Goal: Task Accomplishment & Management: Complete application form

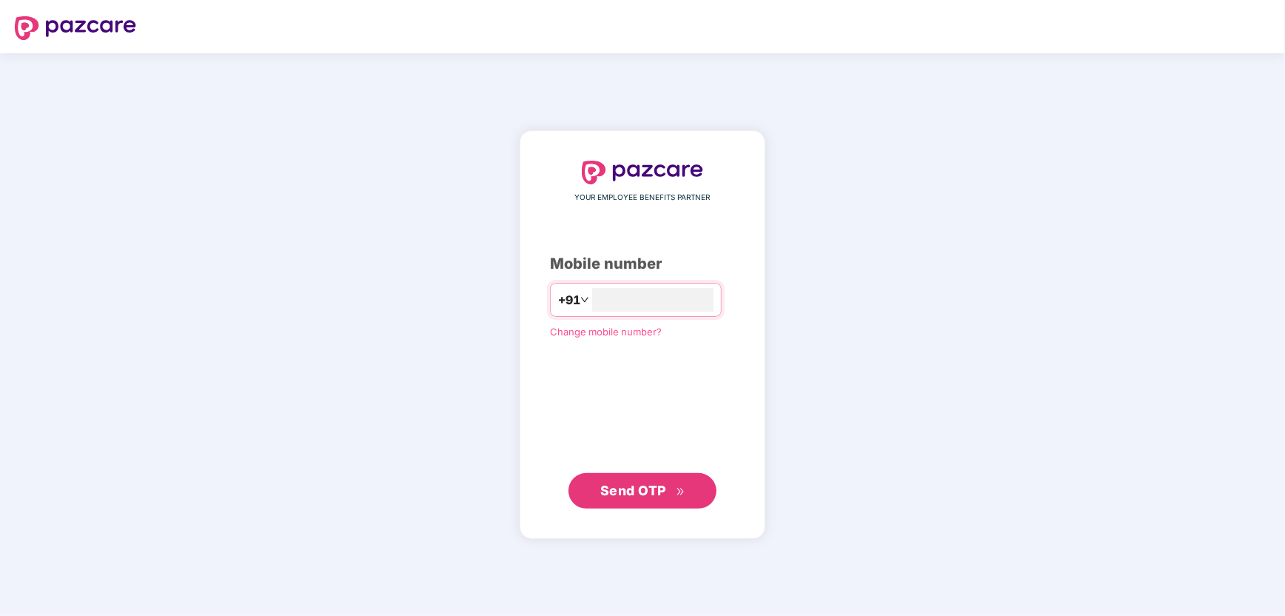
type input "**********"
click at [668, 497] on span "Send OTP" at bounding box center [642, 491] width 85 height 21
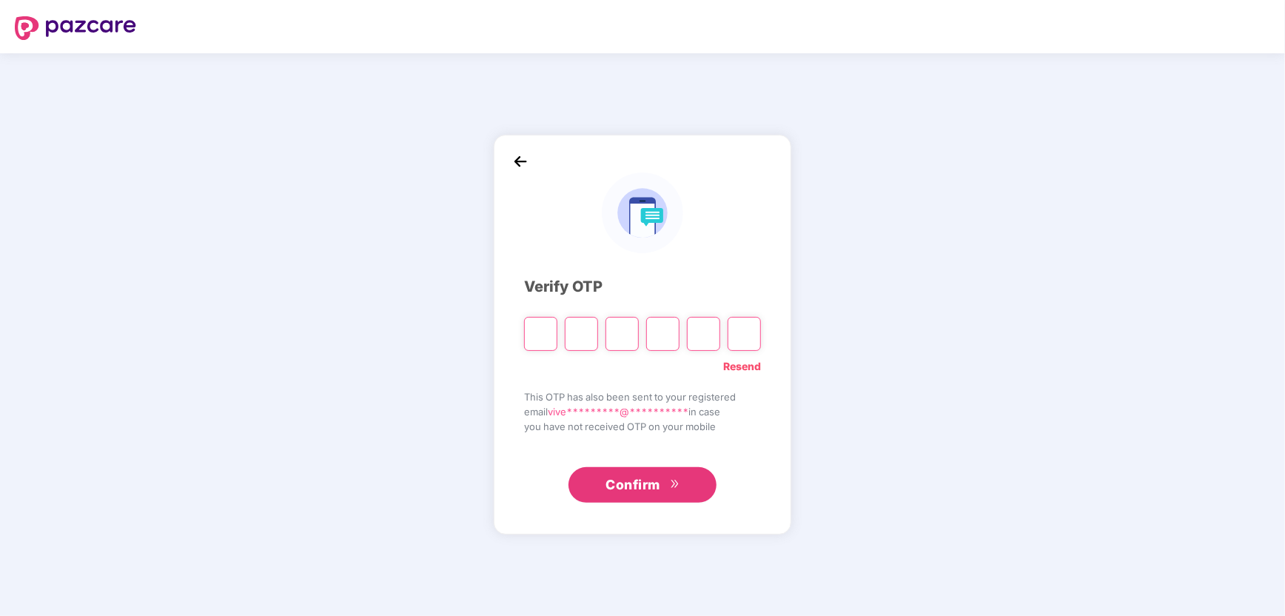
type input "*"
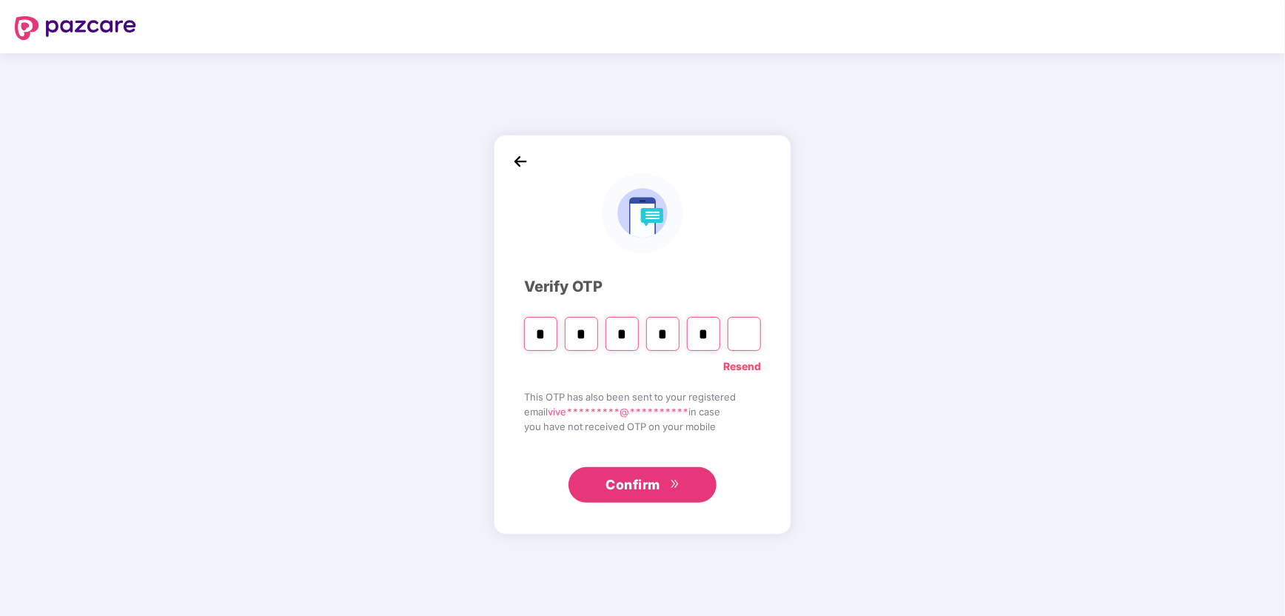
type input "*"
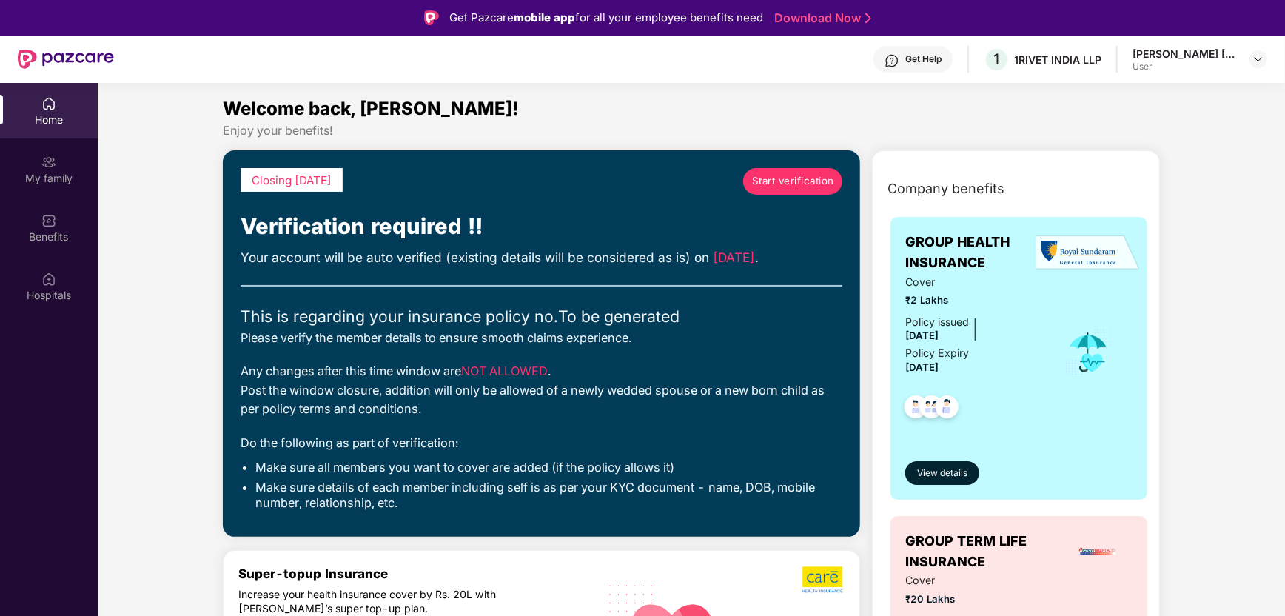
click at [777, 179] on span "Start verification" at bounding box center [793, 181] width 82 height 16
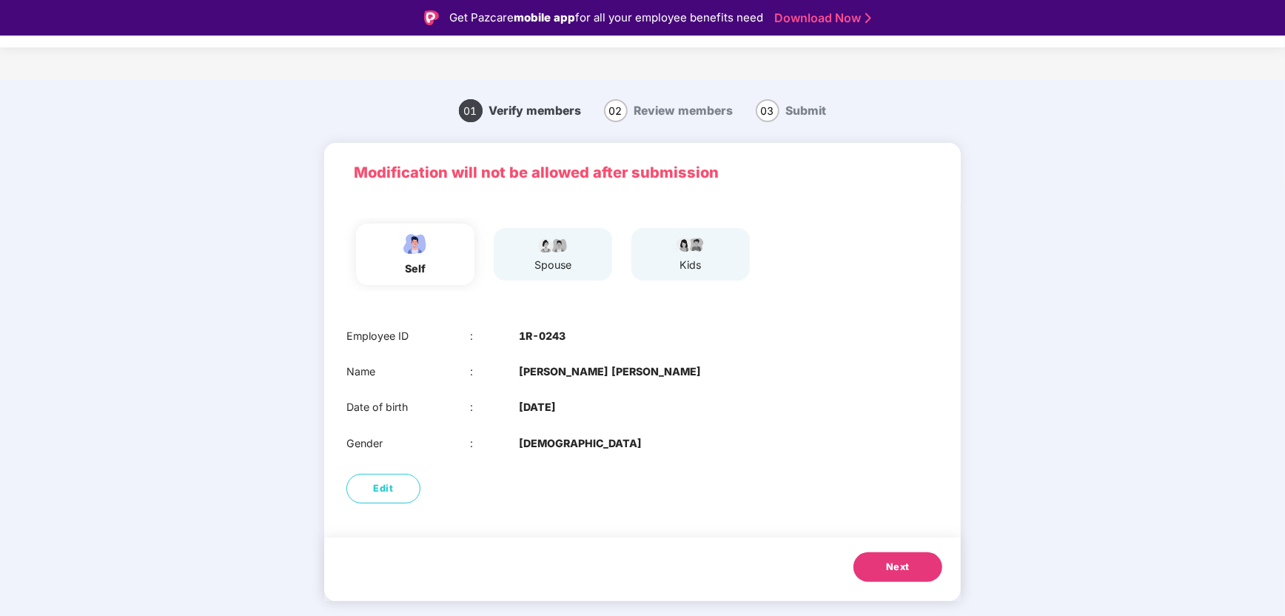
click at [567, 262] on div "spouse" at bounding box center [553, 265] width 37 height 16
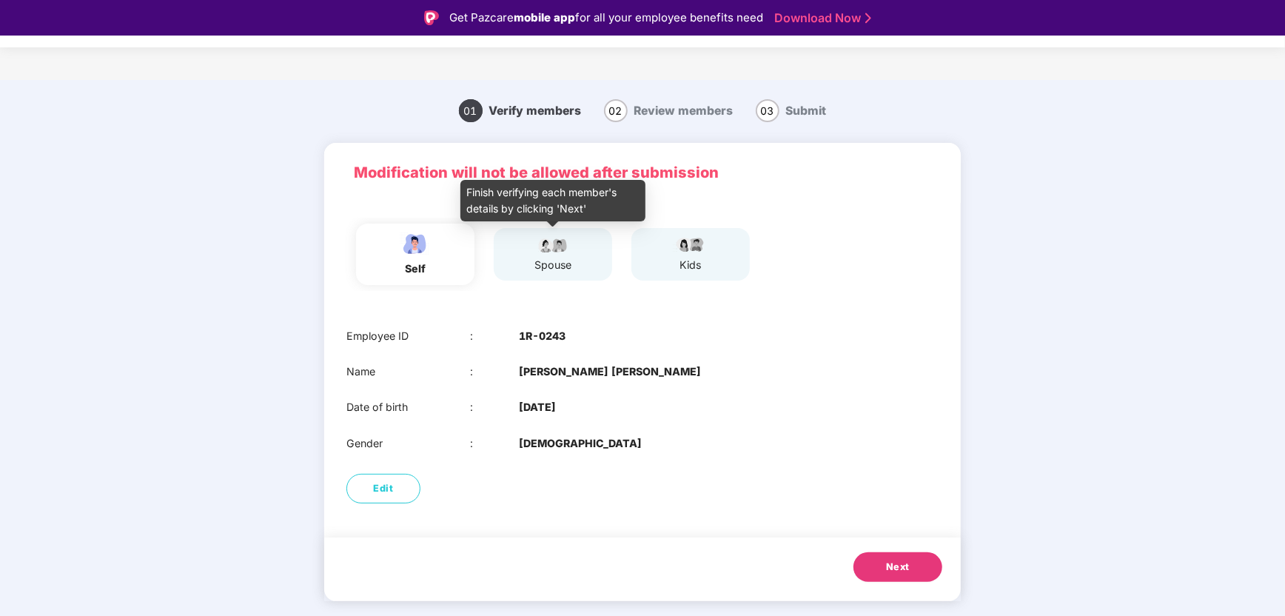
click at [543, 250] on img at bounding box center [553, 244] width 37 height 18
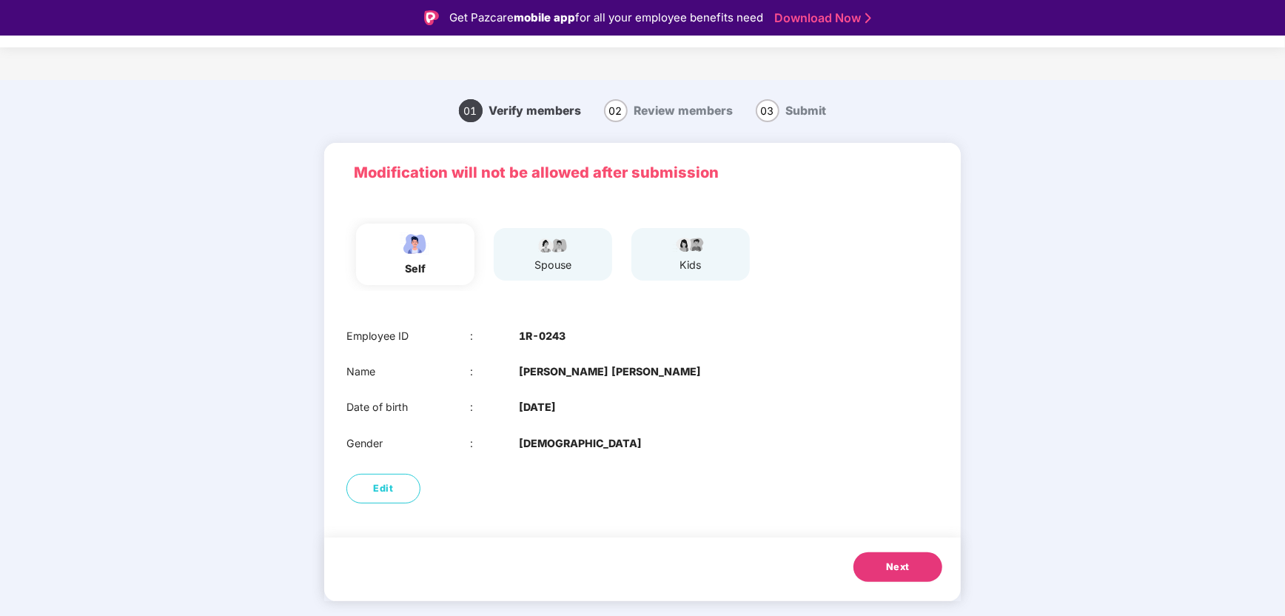
click at [900, 563] on span "Next" at bounding box center [898, 567] width 24 height 15
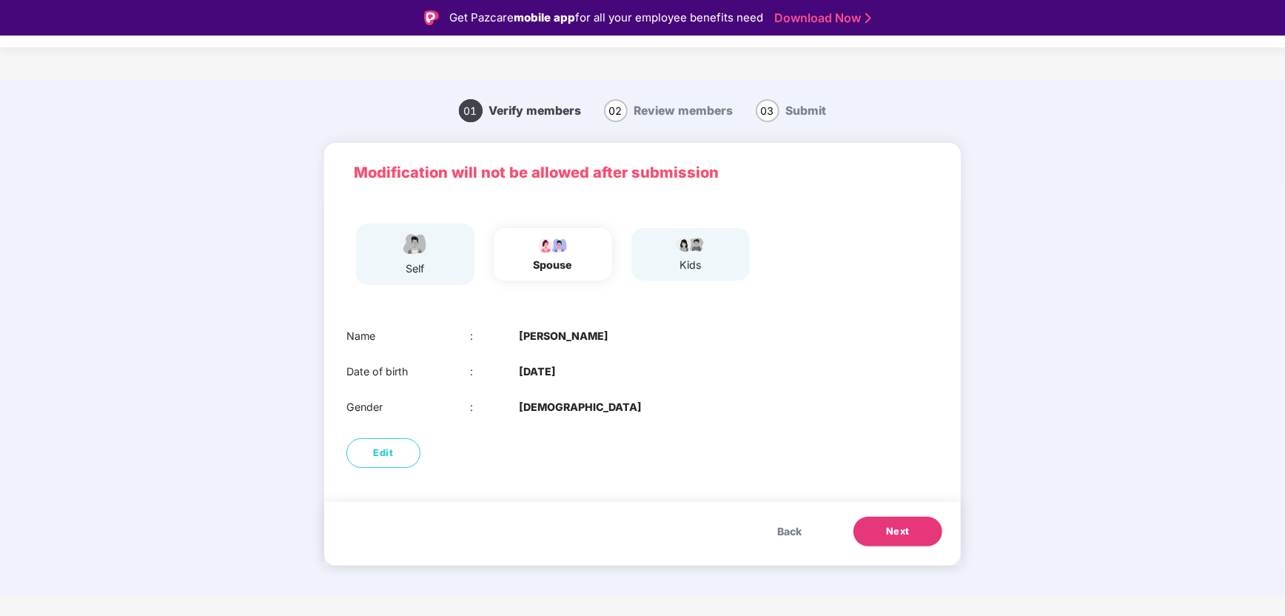
scroll to position [36, 0]
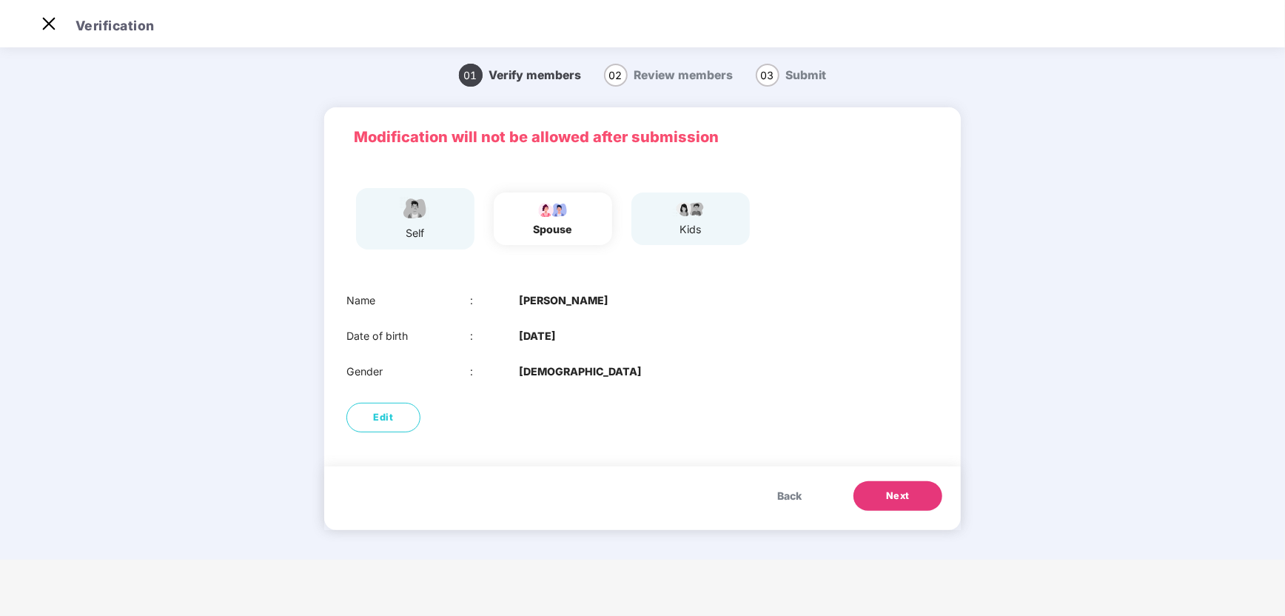
click at [885, 496] on button "Next" at bounding box center [898, 496] width 89 height 30
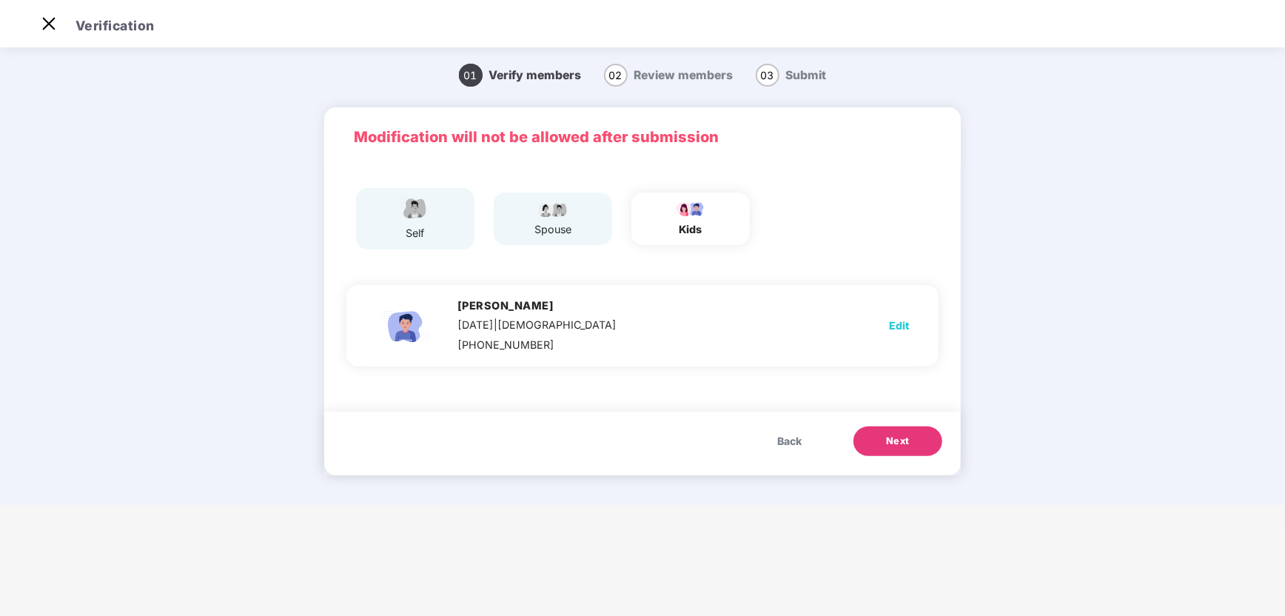
click at [786, 438] on span "Back" at bounding box center [789, 441] width 24 height 16
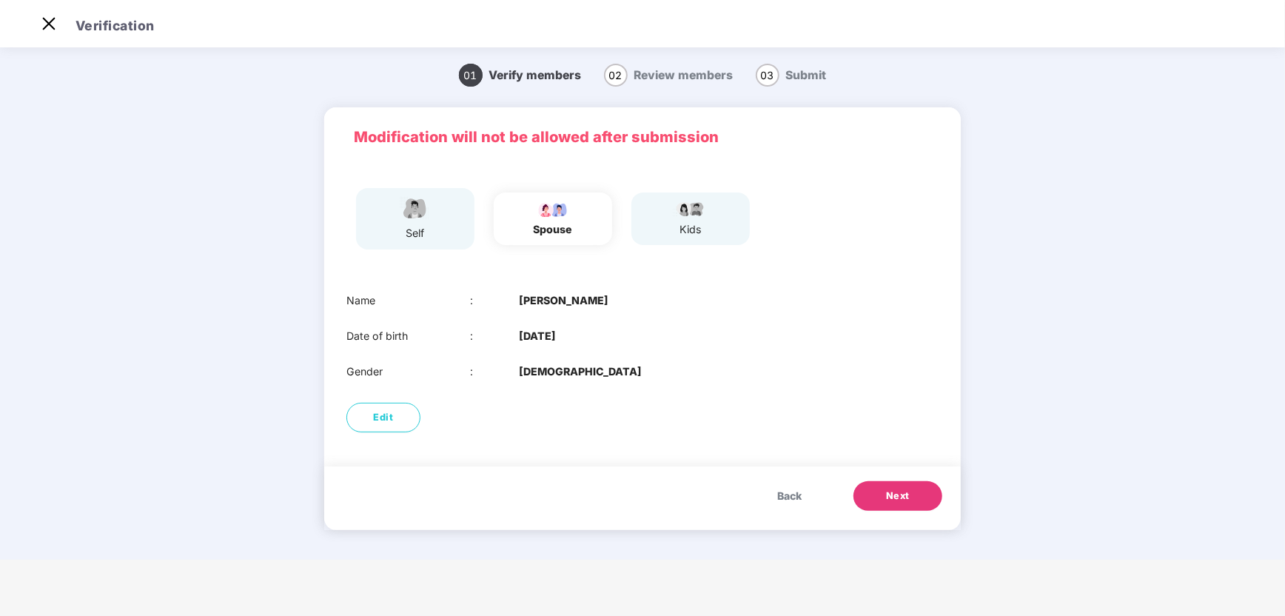
click at [794, 494] on span "Back" at bounding box center [789, 496] width 24 height 16
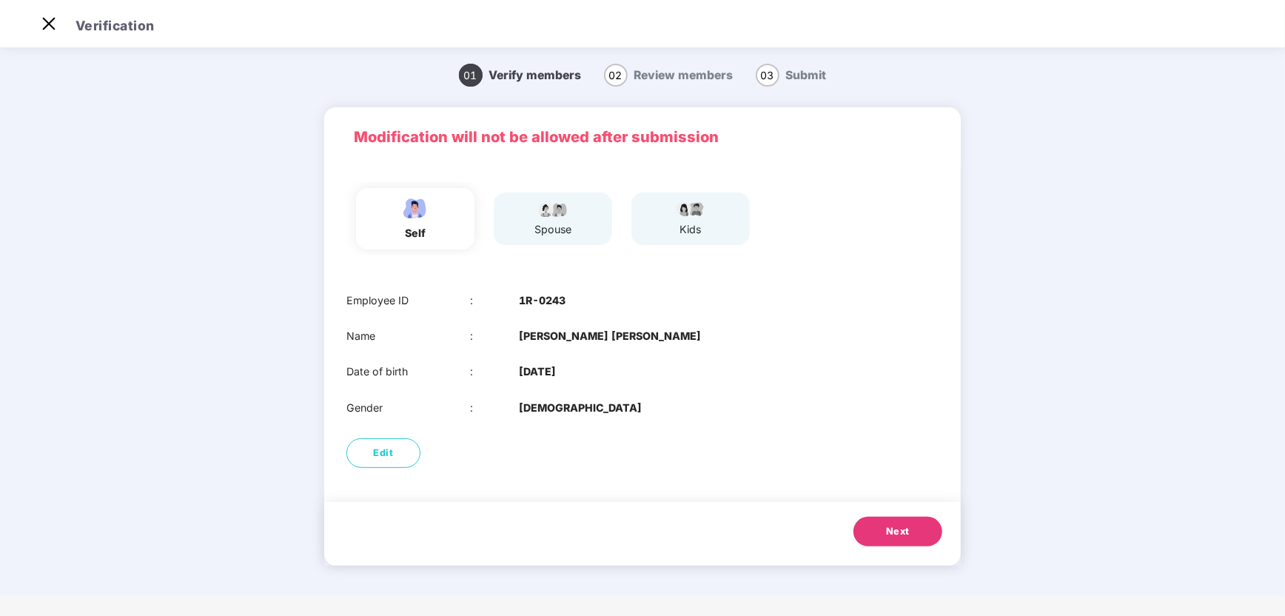
click at [895, 538] on span "Next" at bounding box center [898, 531] width 24 height 15
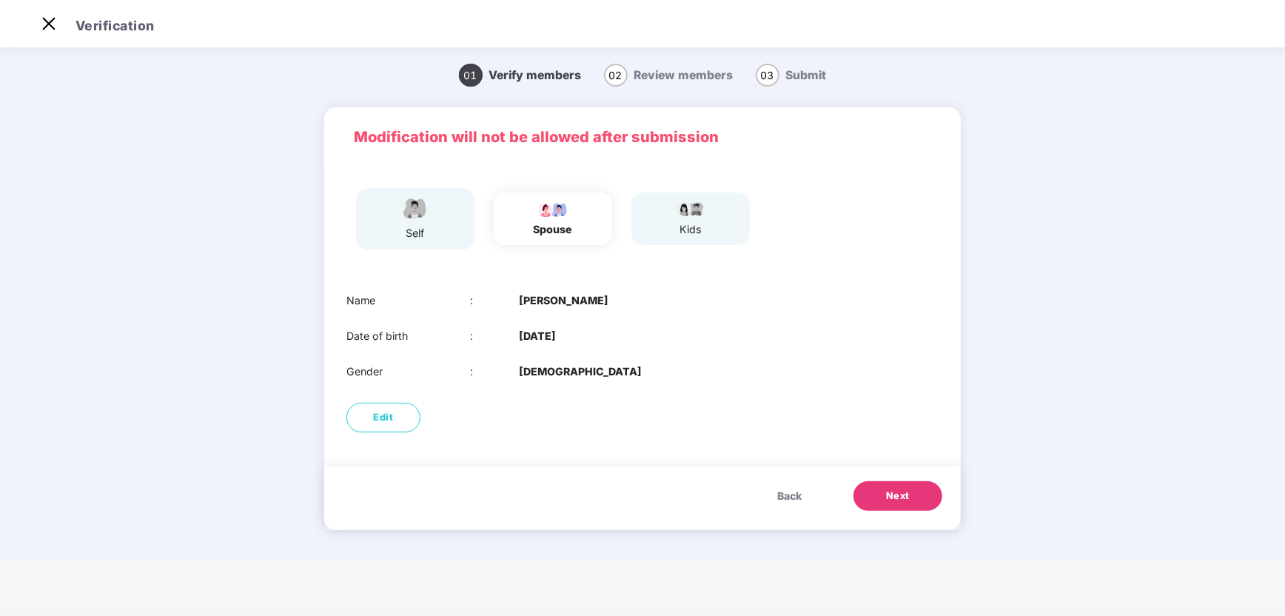
click at [895, 493] on span "Next" at bounding box center [898, 496] width 24 height 15
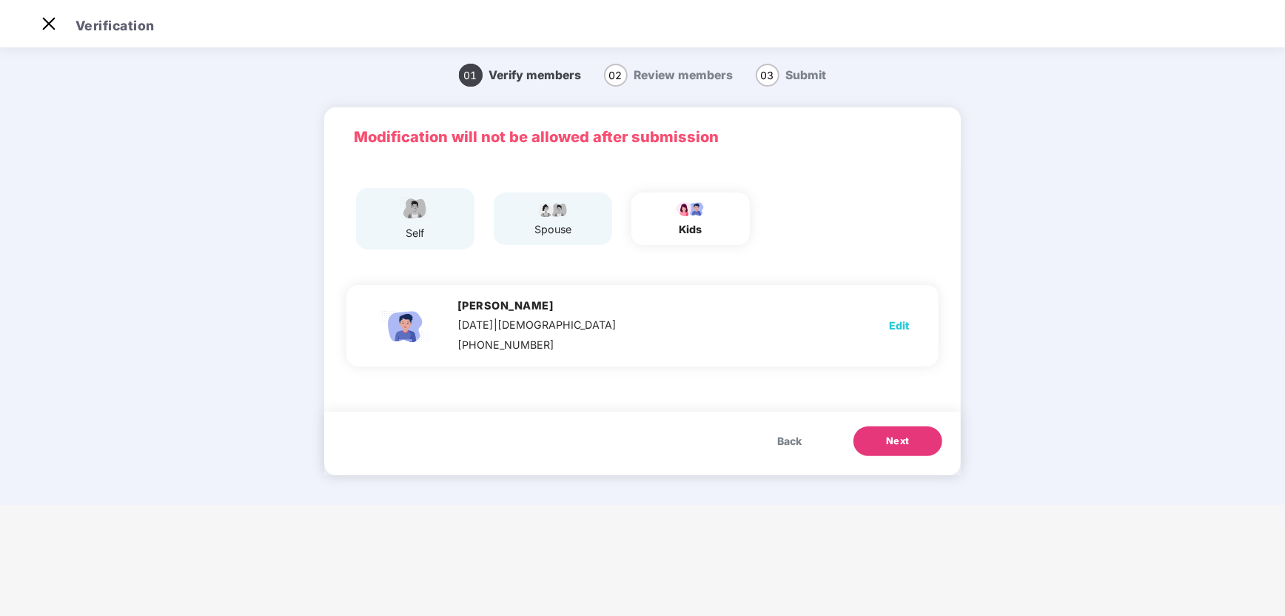
click at [894, 441] on span "Next" at bounding box center [898, 441] width 24 height 15
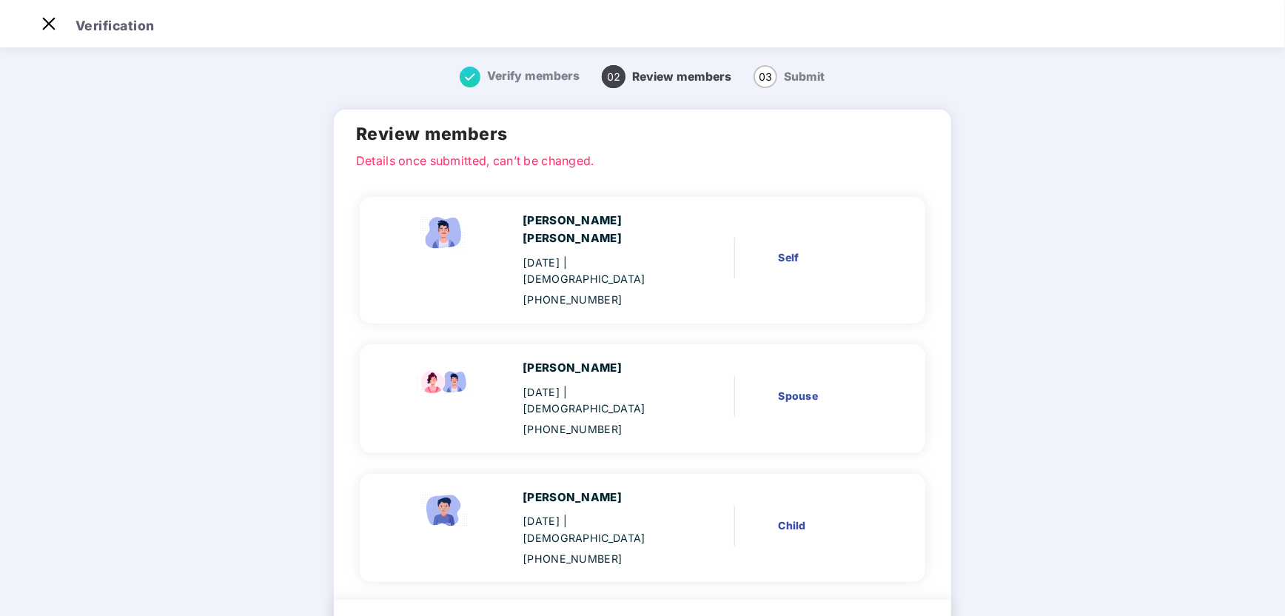
scroll to position [42, 0]
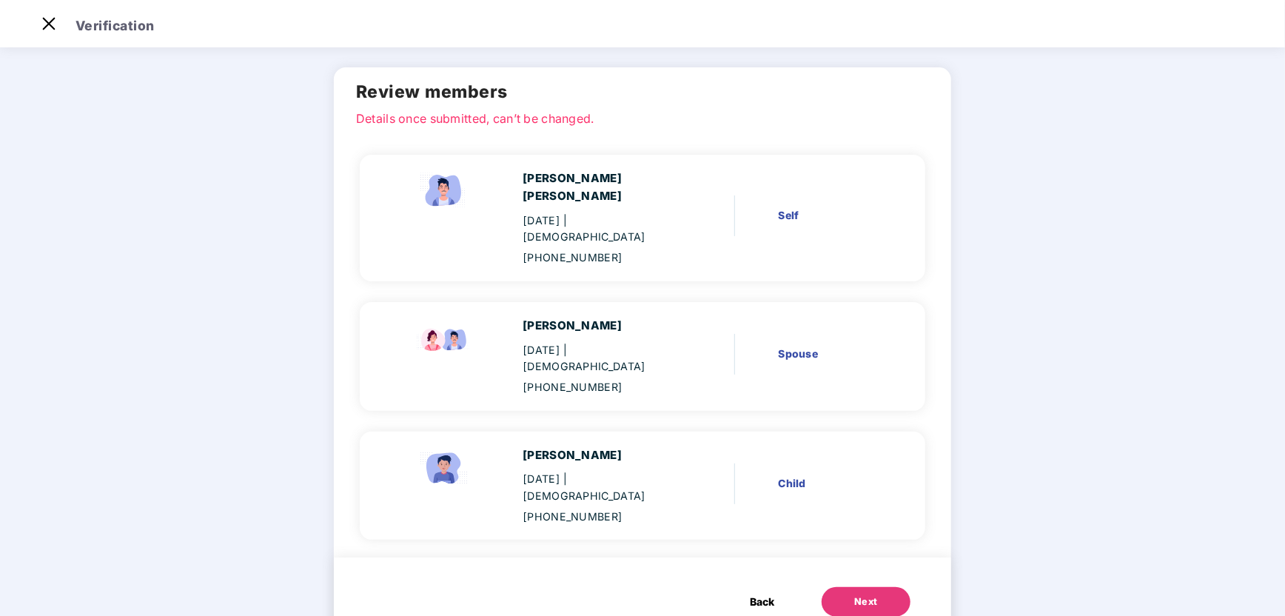
click at [863, 595] on div "Next" at bounding box center [866, 602] width 24 height 15
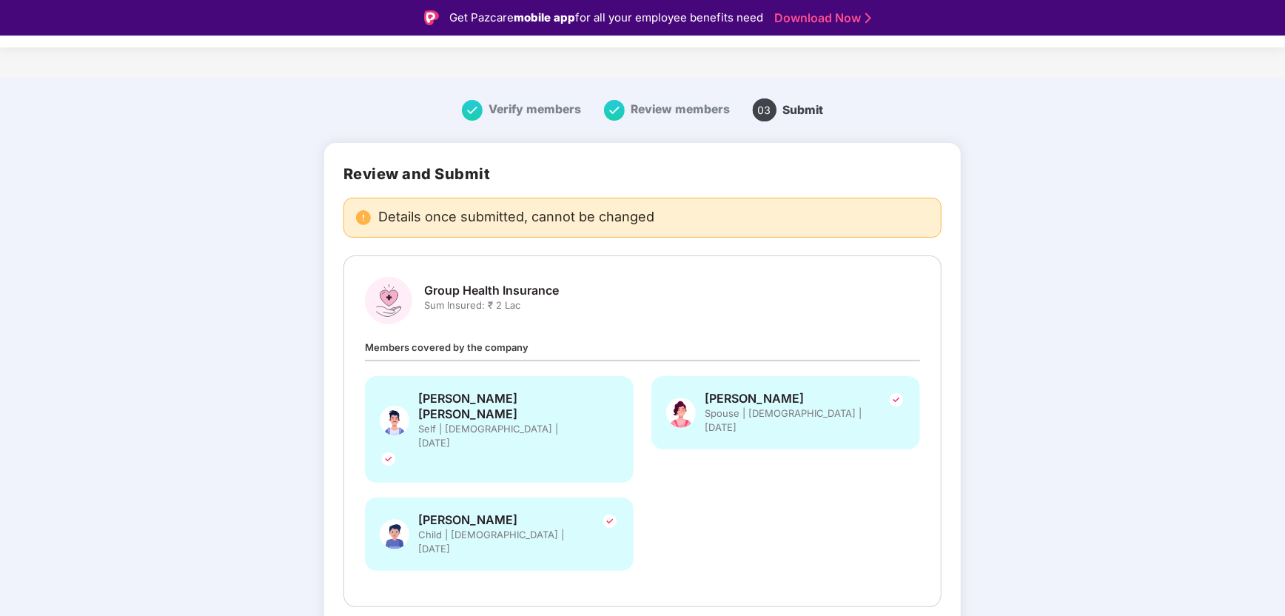
scroll to position [15, 0]
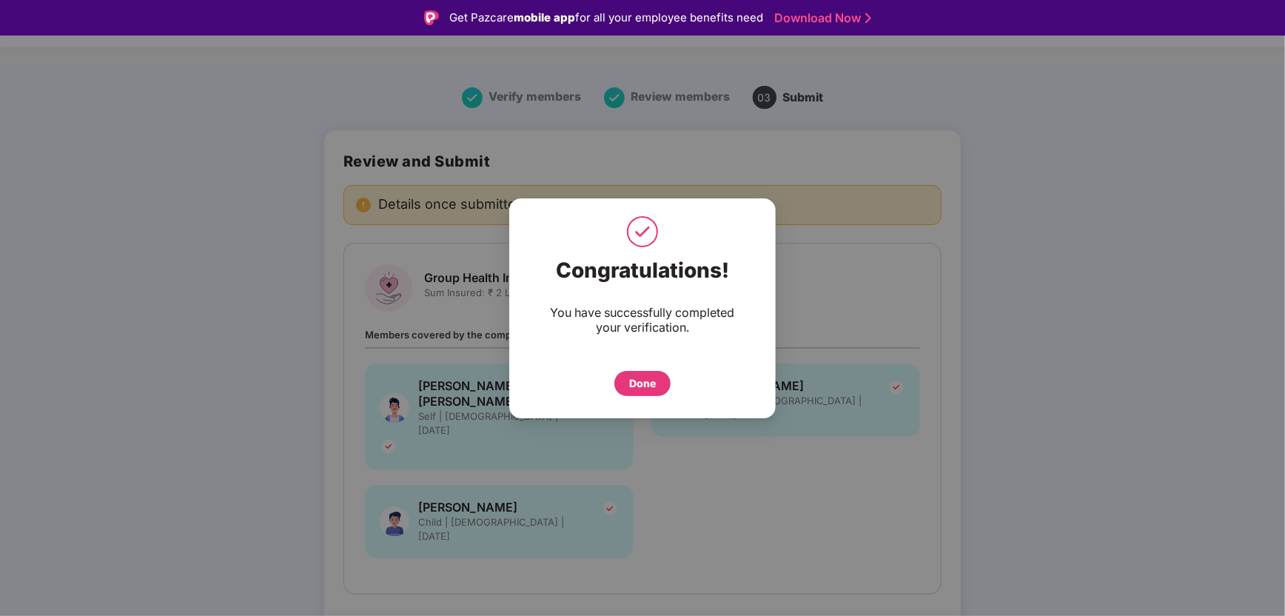
click at [656, 384] on div "Done" at bounding box center [643, 383] width 56 height 25
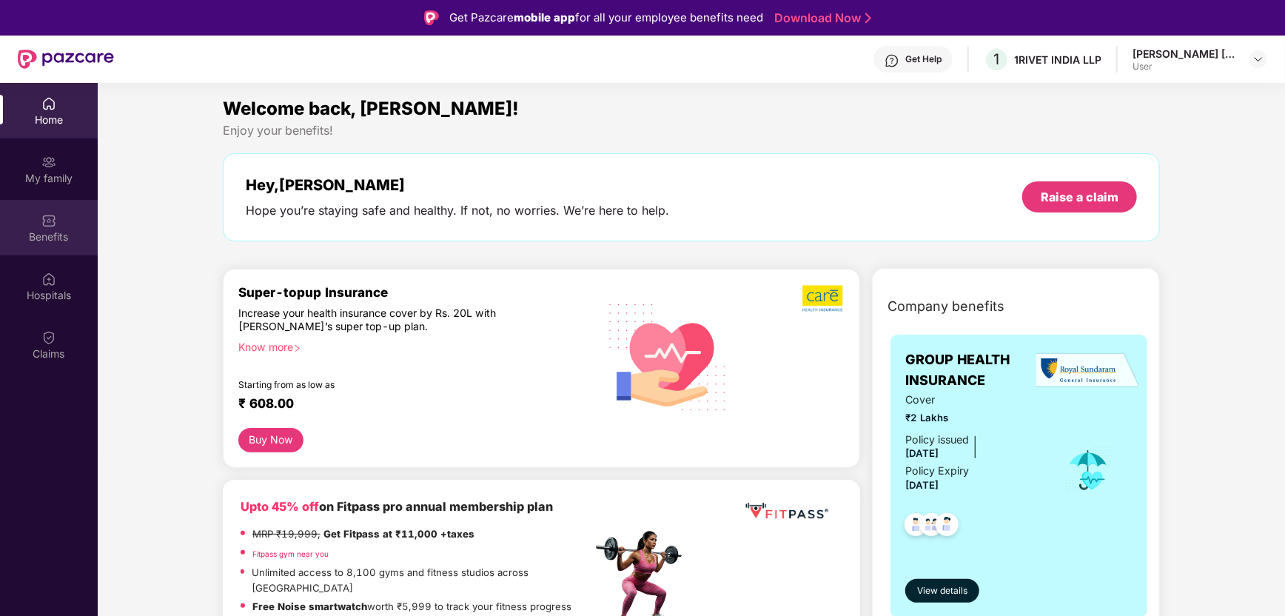
click at [58, 239] on div "Benefits" at bounding box center [49, 237] width 98 height 15
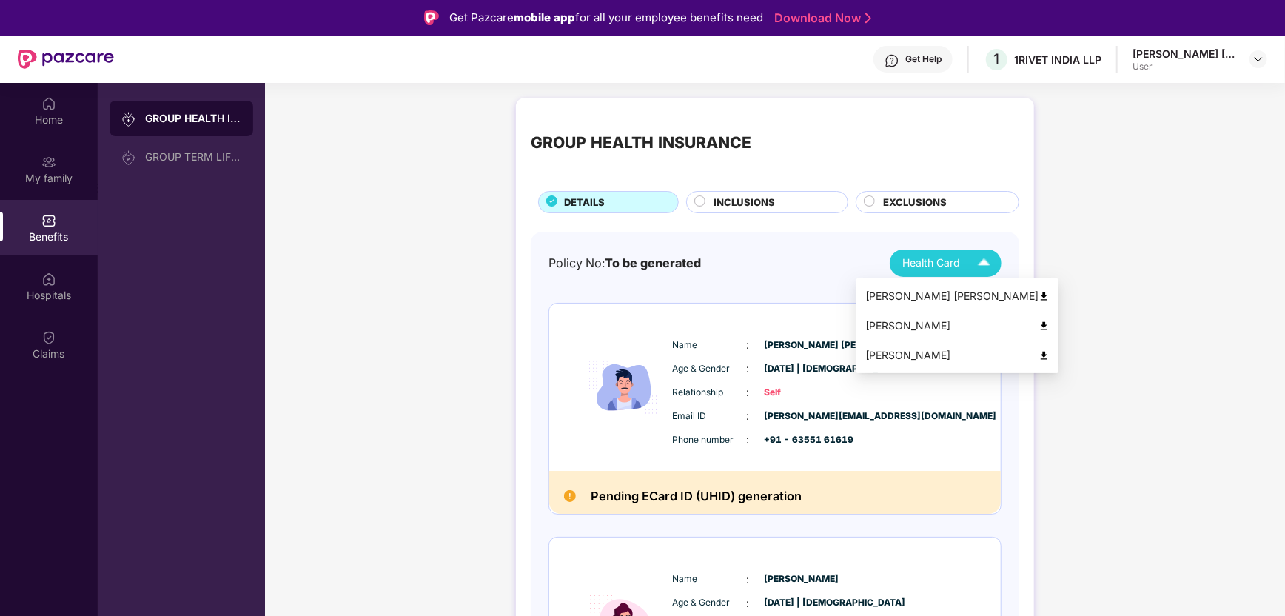
click at [990, 260] on img at bounding box center [984, 263] width 26 height 26
click at [1039, 297] on img at bounding box center [1044, 296] width 11 height 11
click at [1039, 323] on img at bounding box center [1044, 326] width 11 height 11
click at [1039, 355] on img at bounding box center [1044, 355] width 11 height 11
click at [772, 204] on span "INCLUSIONS" at bounding box center [745, 203] width 61 height 16
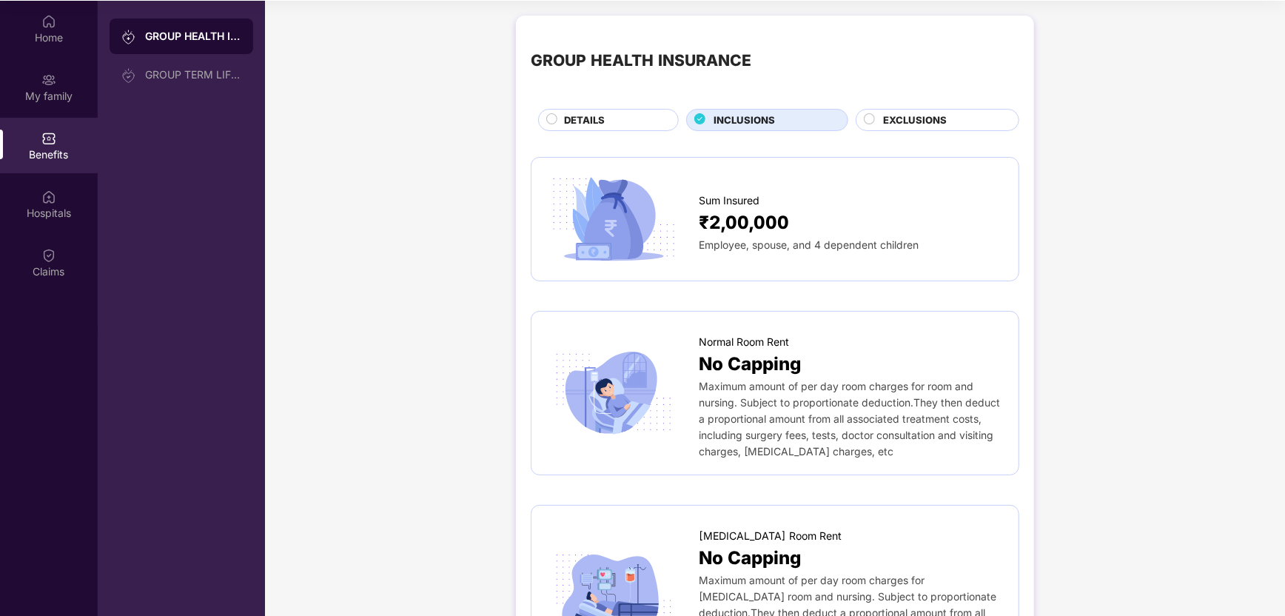
click at [907, 118] on span "EXCLUSIONS" at bounding box center [915, 121] width 64 height 16
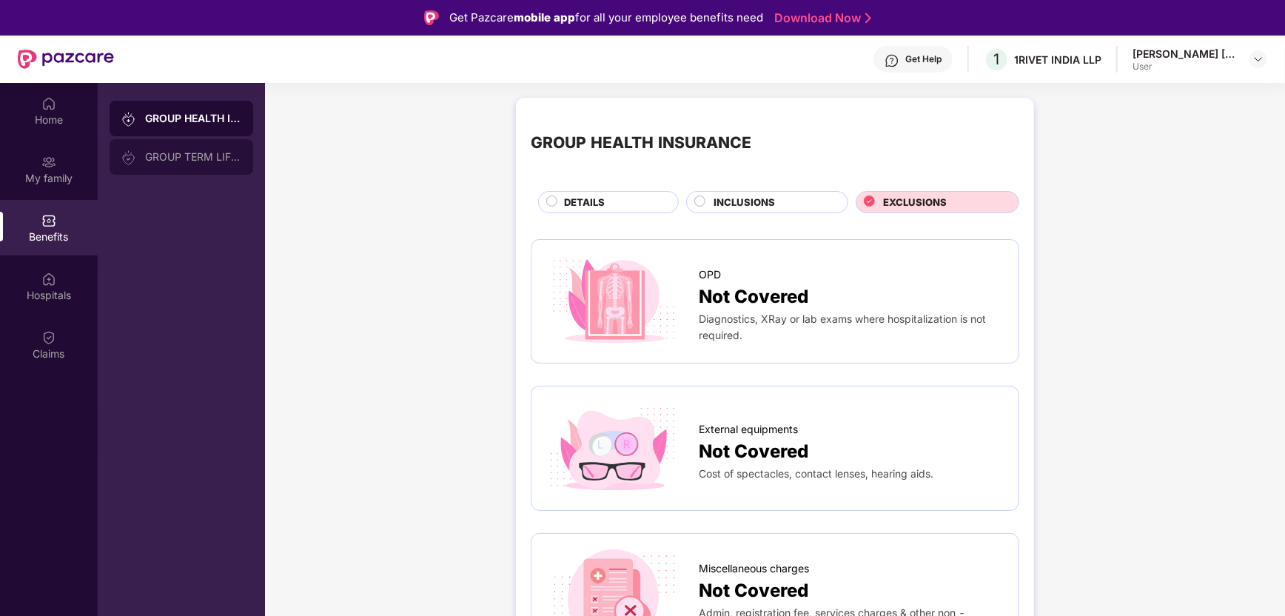
click at [214, 161] on div "GROUP TERM LIFE INSURANCE" at bounding box center [193, 157] width 96 height 12
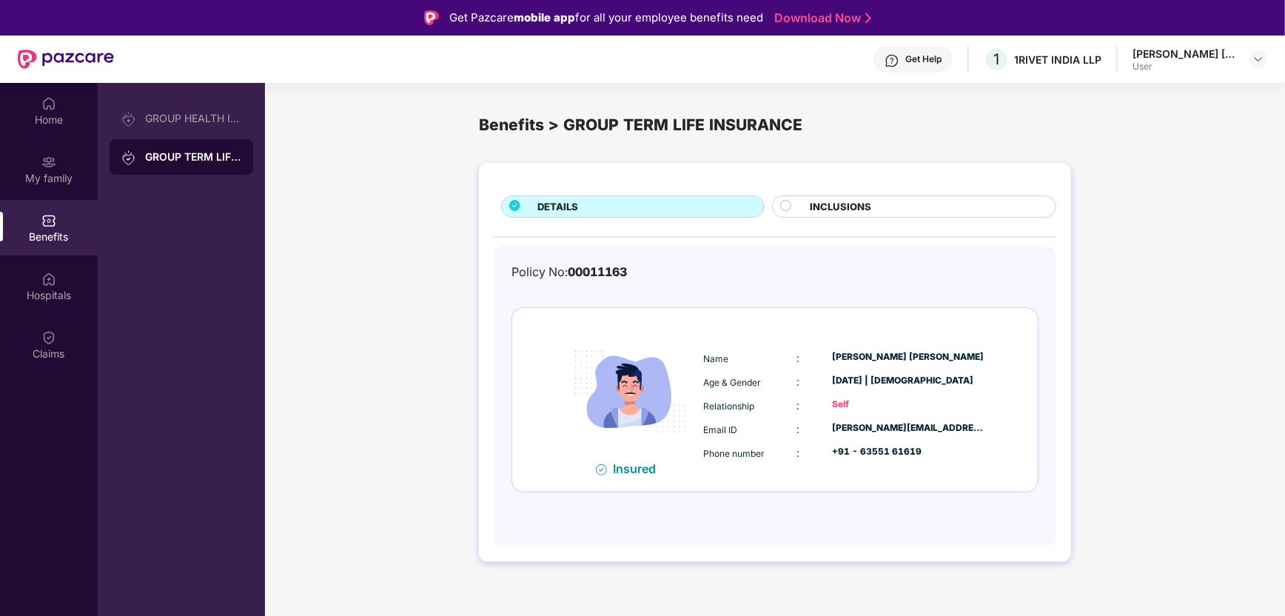
click at [886, 210] on div "INCLUSIONS" at bounding box center [926, 208] width 246 height 18
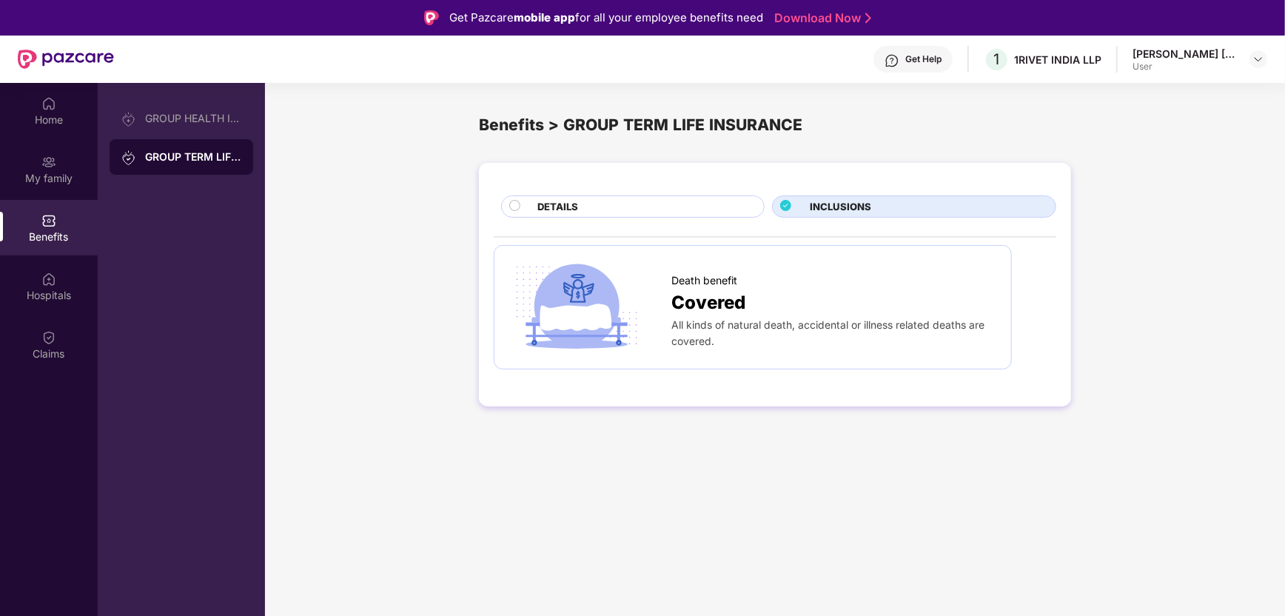
click at [599, 210] on div "DETAILS" at bounding box center [643, 208] width 227 height 18
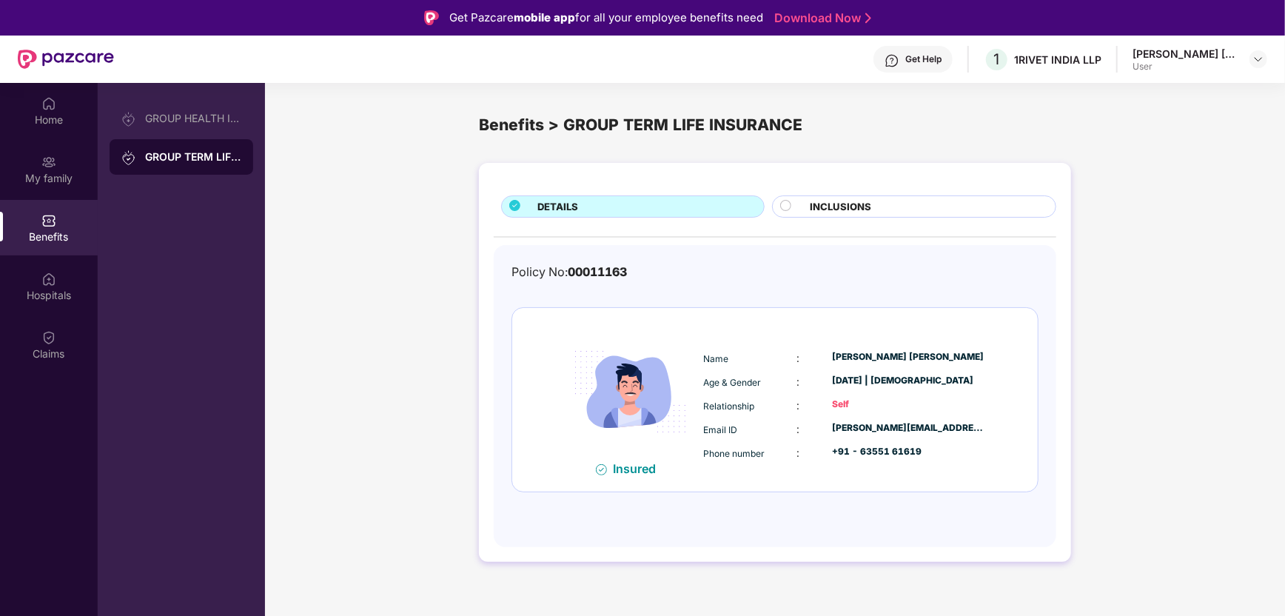
click at [408, 358] on div "DETAILS INCLUSIONS Policy No: 00011163 Insured Name : Vivek Kishorchandra dhand…" at bounding box center [775, 369] width 1020 height 429
click at [914, 198] on div "INCLUSIONS" at bounding box center [914, 206] width 284 height 22
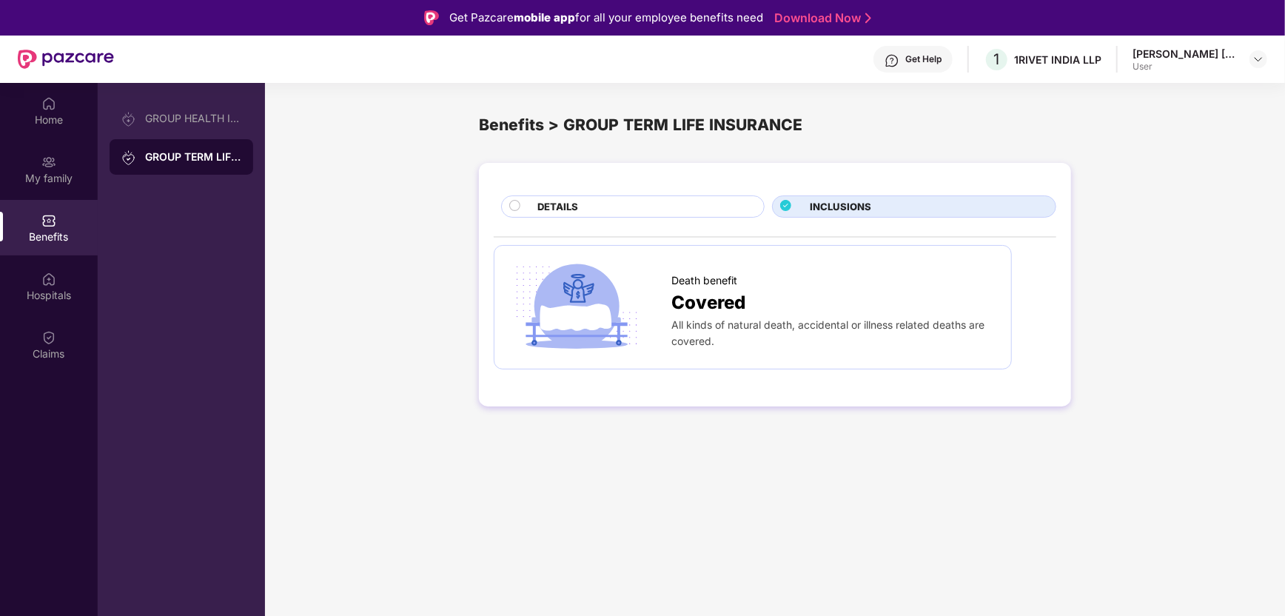
click at [611, 211] on div "DETAILS" at bounding box center [643, 208] width 227 height 18
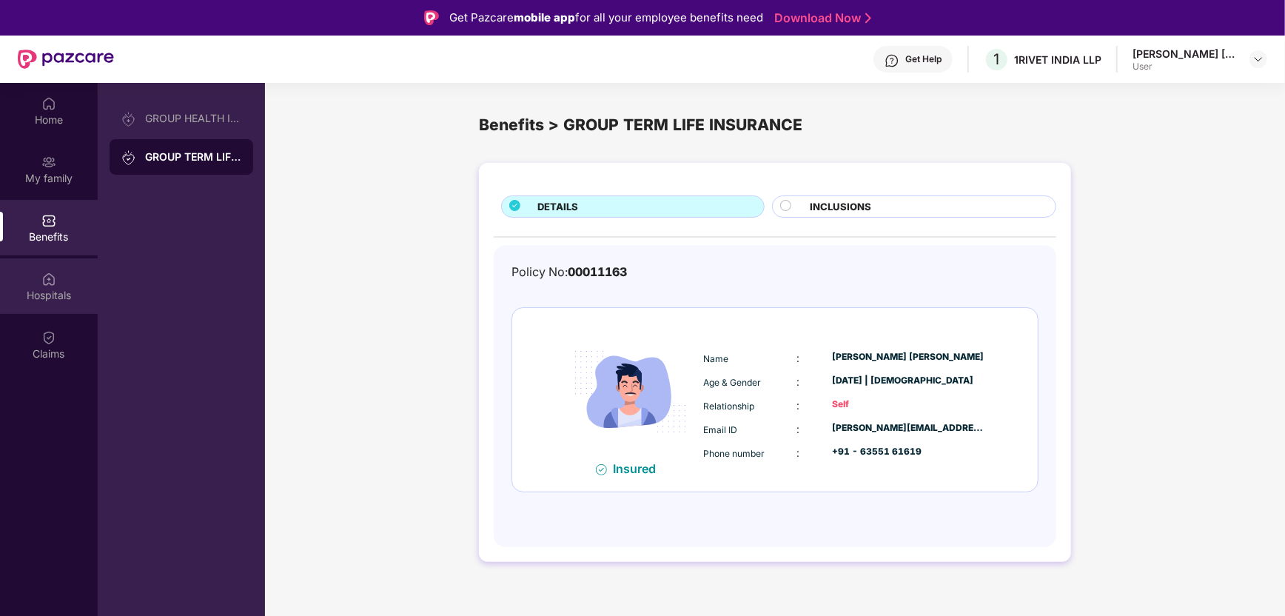
click at [56, 288] on div "Hospitals" at bounding box center [49, 295] width 98 height 15
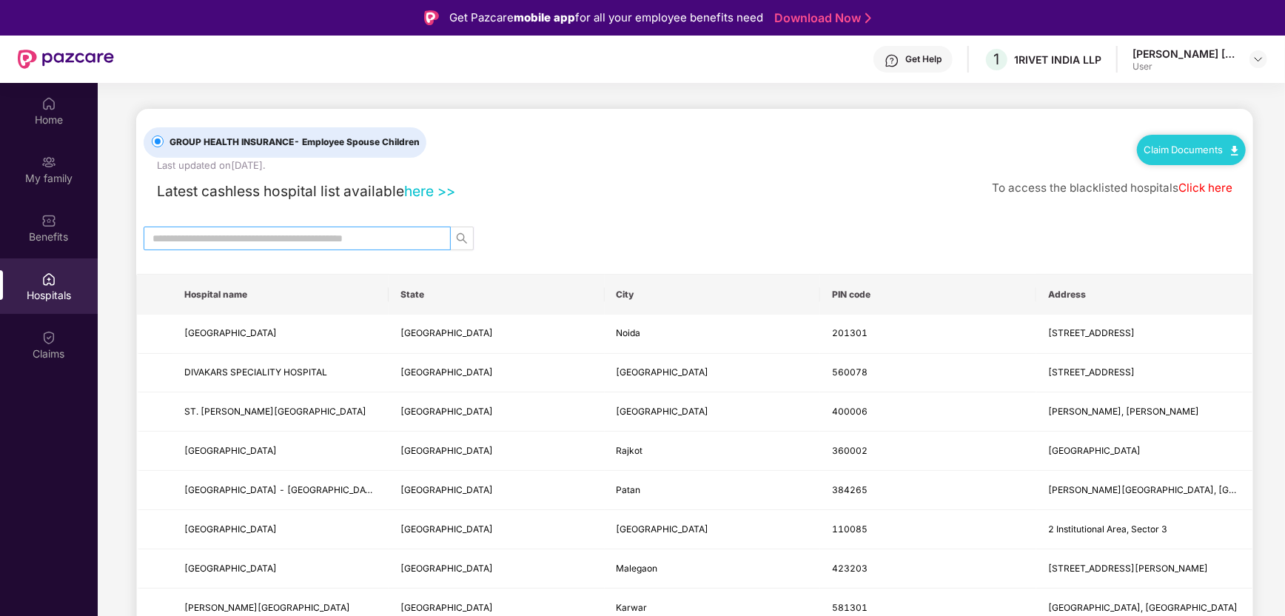
click at [274, 235] on input "text" at bounding box center [292, 238] width 278 height 16
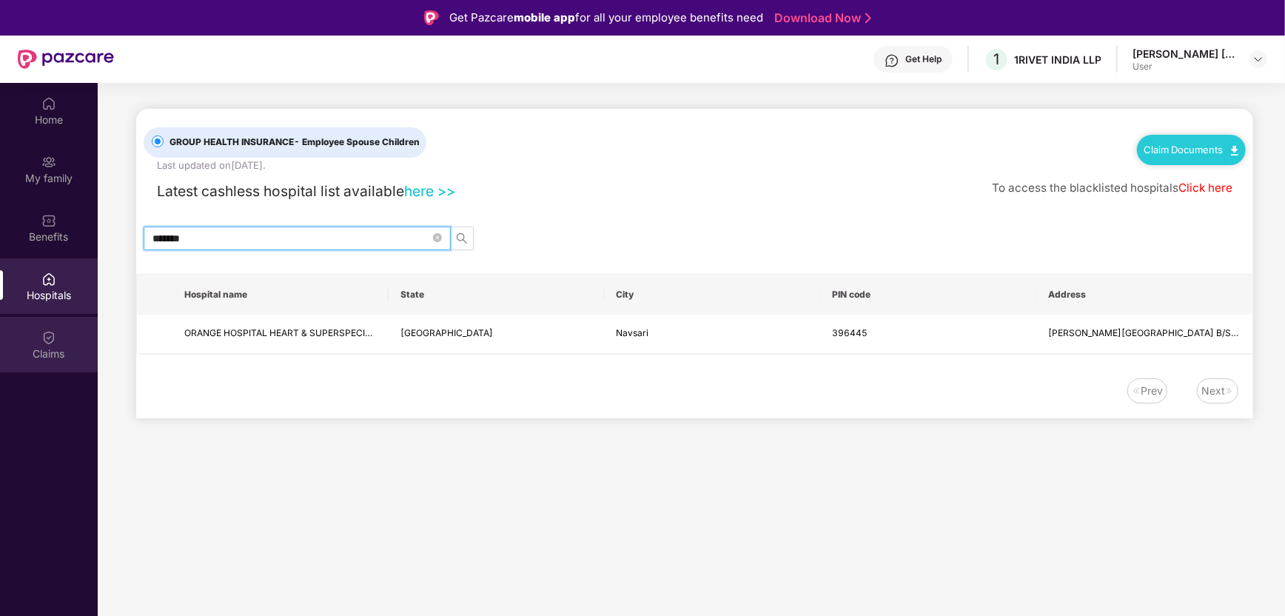
type input "*******"
click at [58, 358] on div "Claims" at bounding box center [49, 354] width 98 height 15
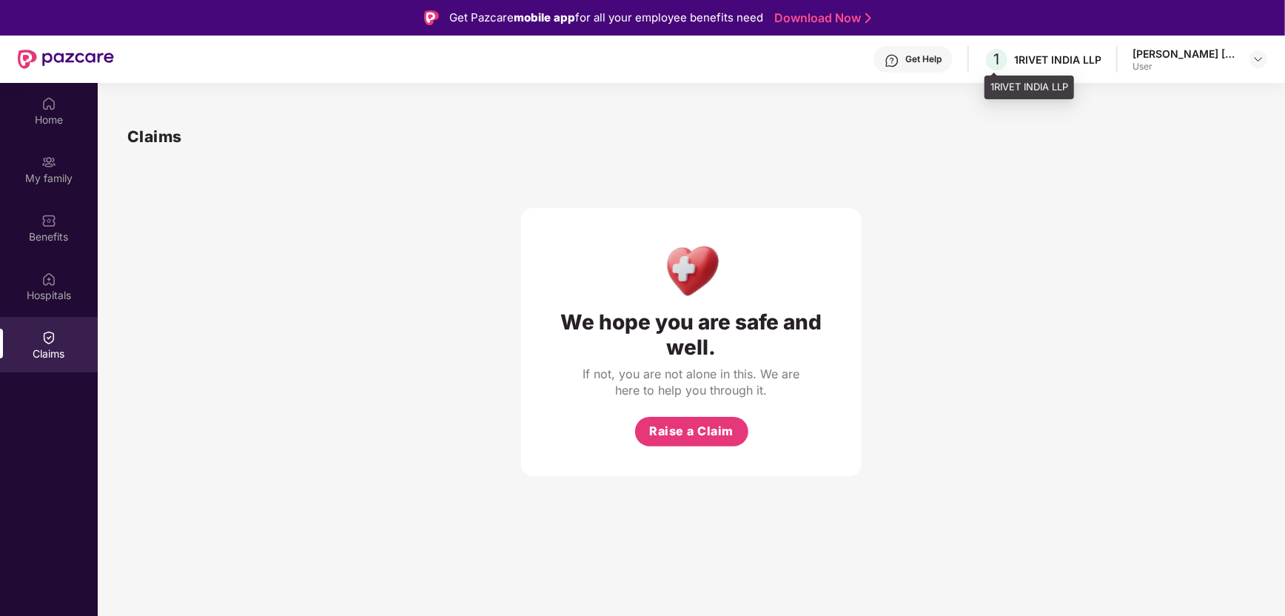
drag, startPoint x: 1028, startPoint y: 63, endPoint x: 1038, endPoint y: 63, distance: 10.4
click at [1028, 63] on div "1RIVET INDIA LLP" at bounding box center [1057, 60] width 87 height 14
click at [1138, 153] on div "We hope you are safe and well. If not, you are not alone in this. We are here t…" at bounding box center [691, 312] width 1128 height 327
click at [1254, 61] on img at bounding box center [1259, 59] width 12 height 12
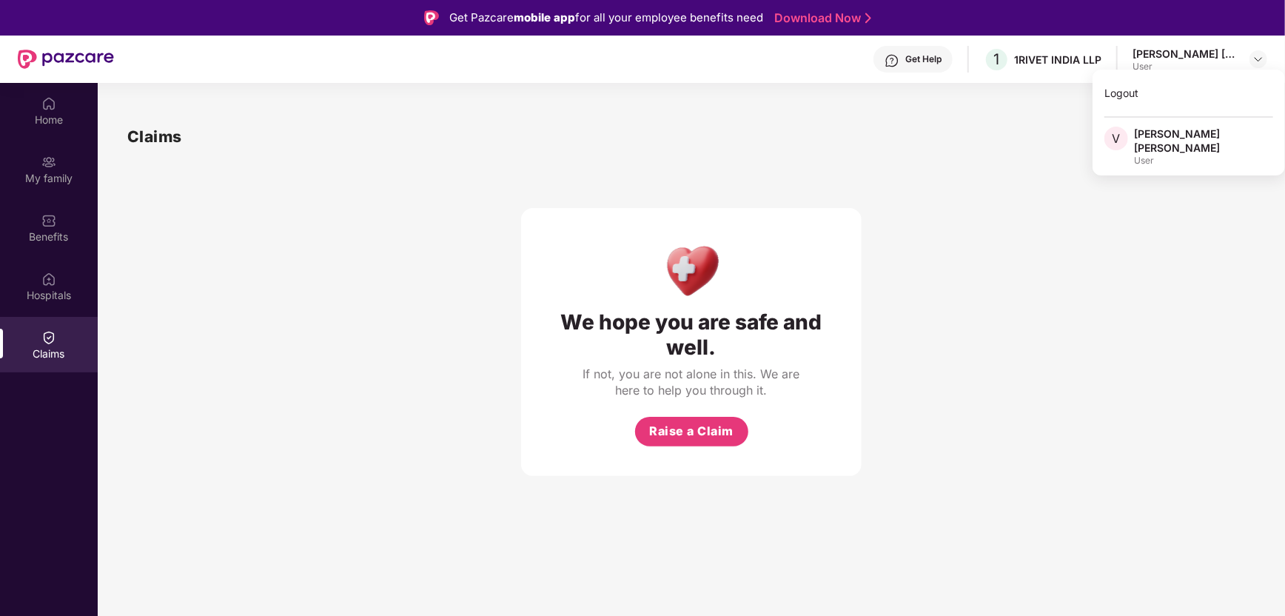
click at [1161, 146] on div "[PERSON_NAME] [PERSON_NAME]" at bounding box center [1203, 141] width 139 height 28
click at [1012, 164] on div "We hope you are safe and well. If not, you are not alone in this. We are here t…" at bounding box center [691, 312] width 1128 height 327
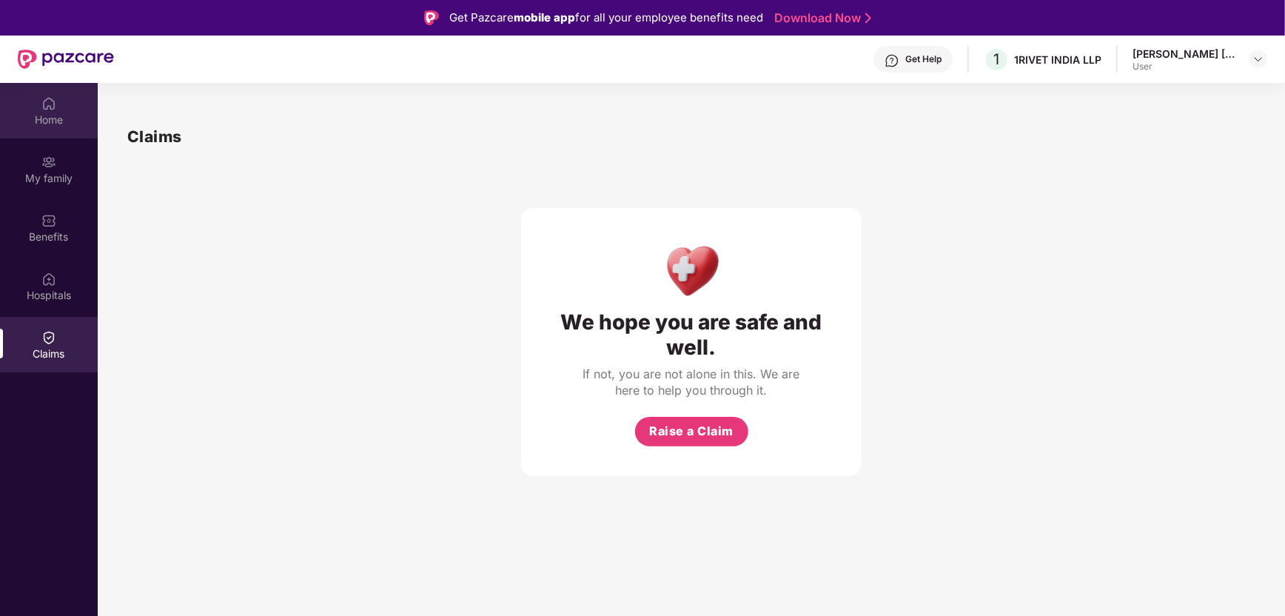
click at [39, 111] on div "Home" at bounding box center [49, 111] width 98 height 56
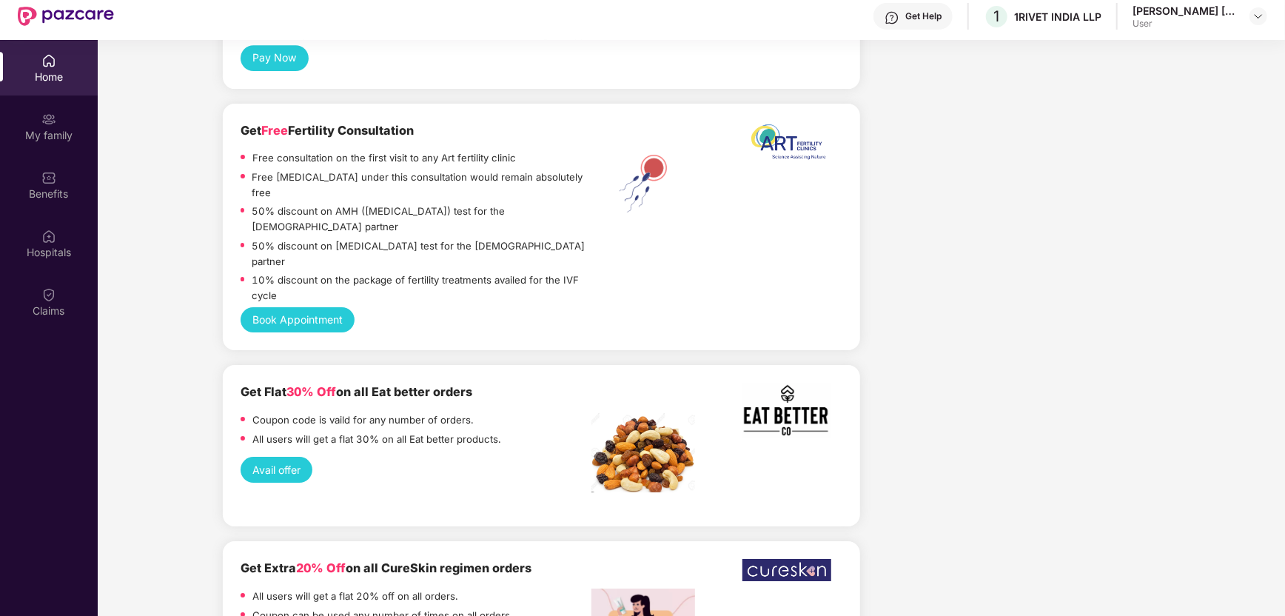
scroll to position [82, 0]
